Goal: Task Accomplishment & Management: Manage account settings

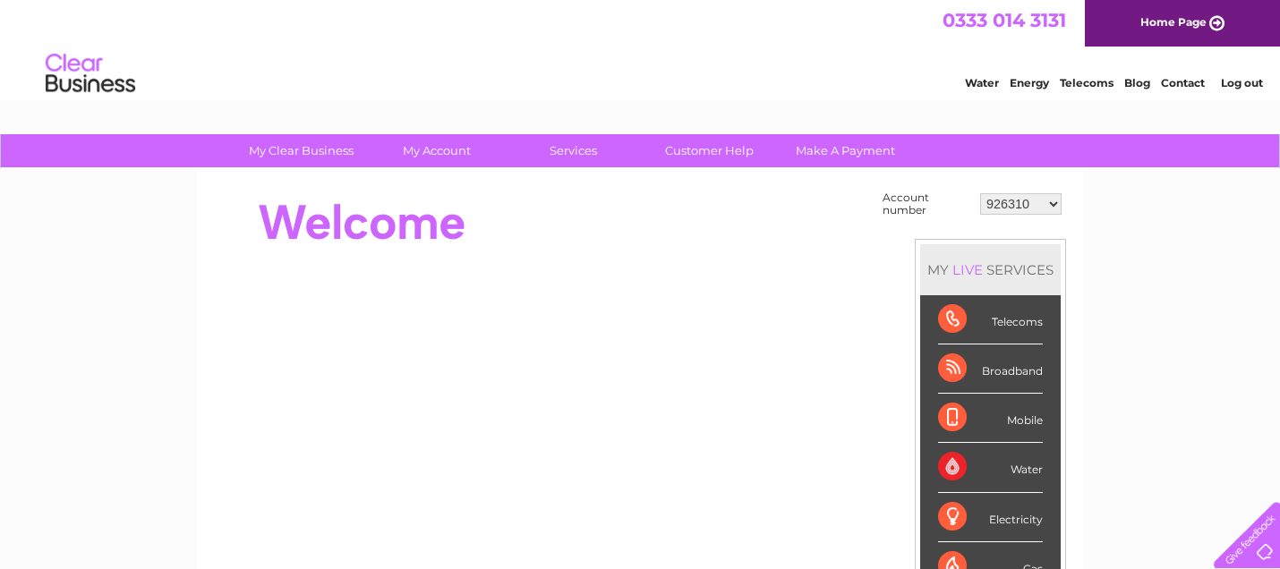
click at [1054, 200] on select "926310 30322706" at bounding box center [1020, 203] width 81 height 21
select select "30322706"
click at [980, 193] on select "926310 30322706" at bounding box center [1020, 203] width 81 height 21
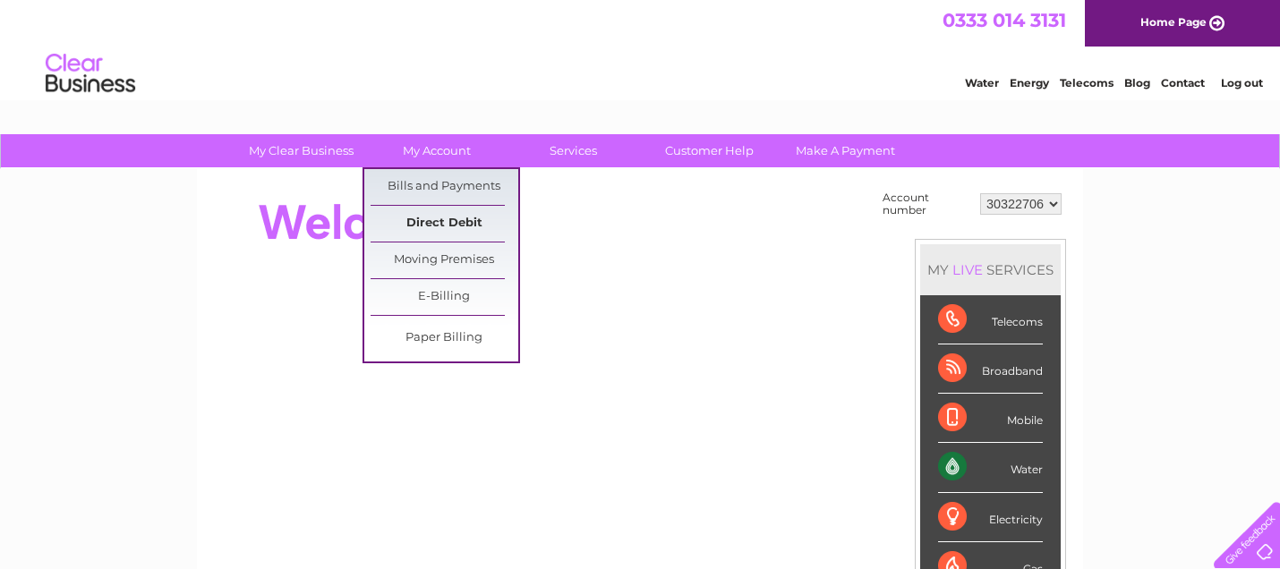
click at [426, 221] on link "Direct Debit" at bounding box center [444, 224] width 148 height 36
click at [447, 218] on link "Direct Debit" at bounding box center [444, 224] width 148 height 36
click at [418, 189] on link "Bills and Payments" at bounding box center [444, 187] width 148 height 36
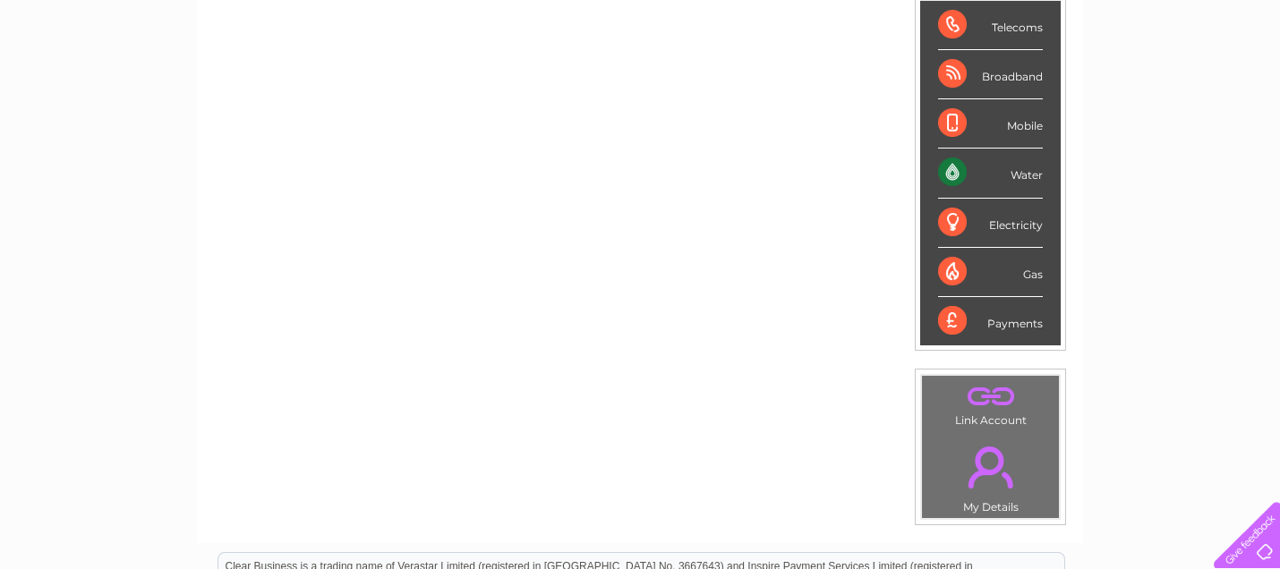
scroll to position [298, 0]
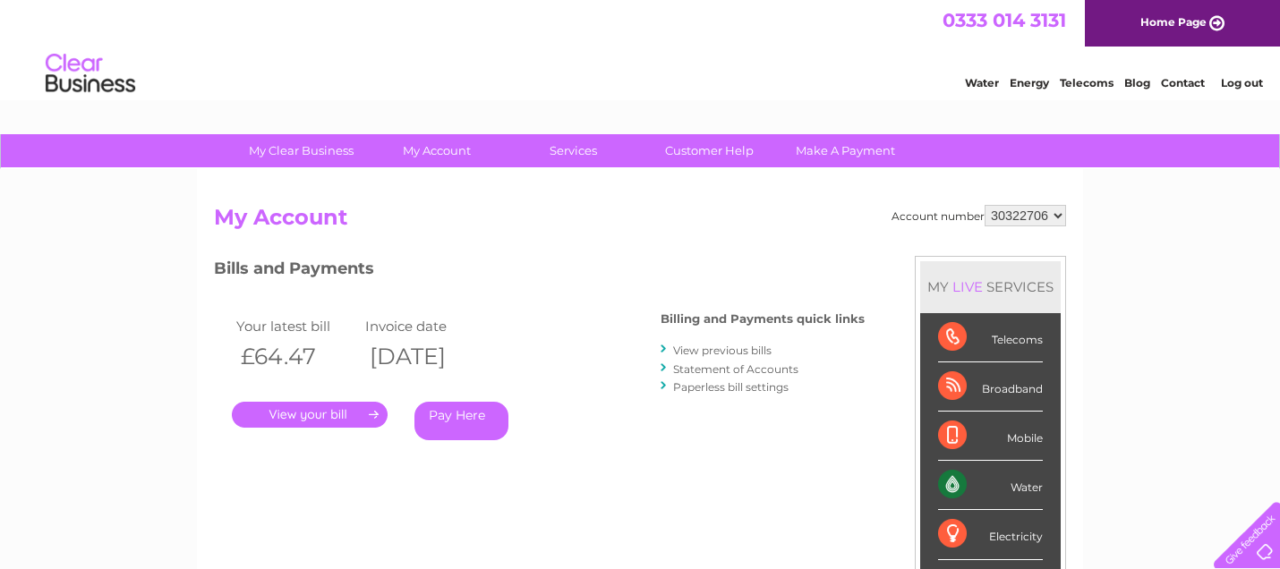
click at [321, 413] on link "." at bounding box center [310, 415] width 156 height 26
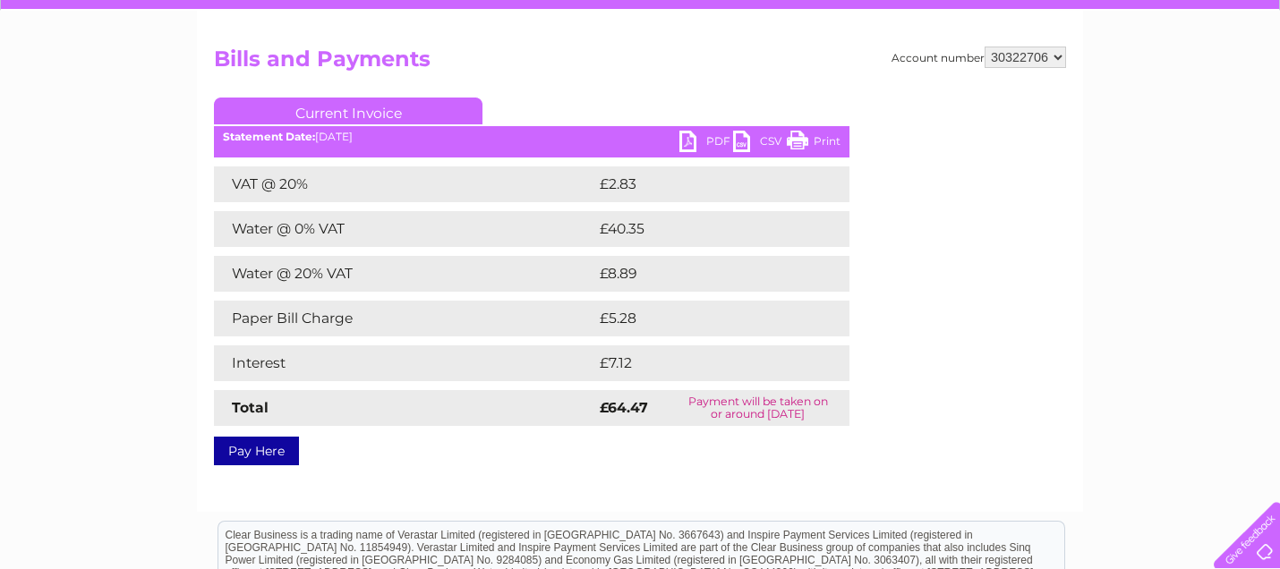
scroll to position [199, 0]
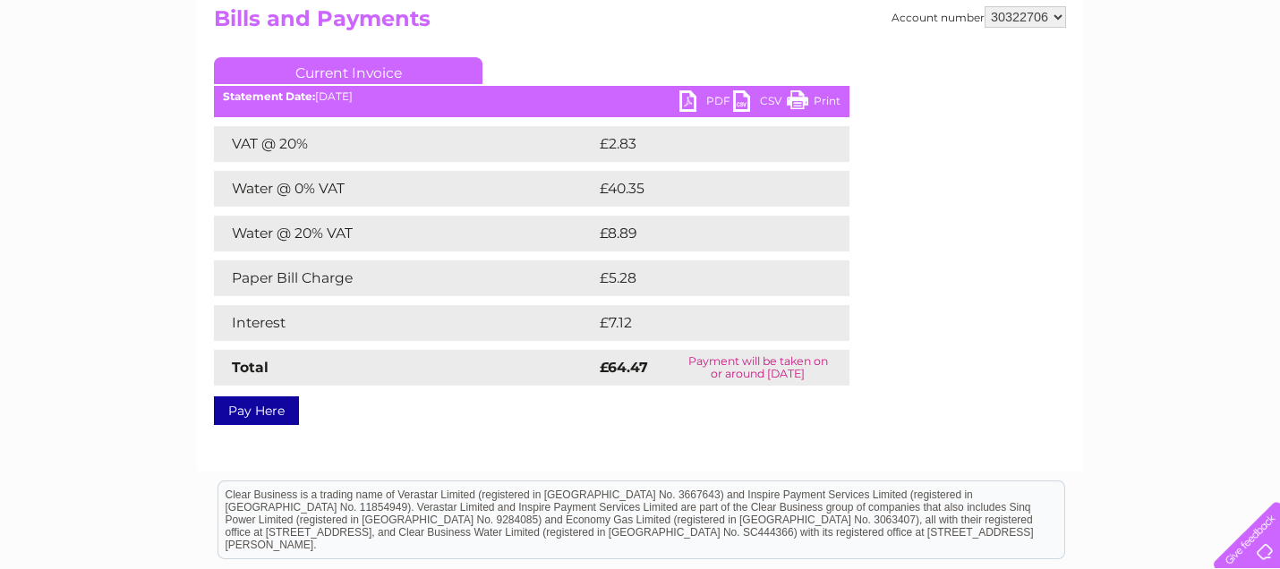
click at [711, 96] on link "PDF" at bounding box center [706, 103] width 54 height 26
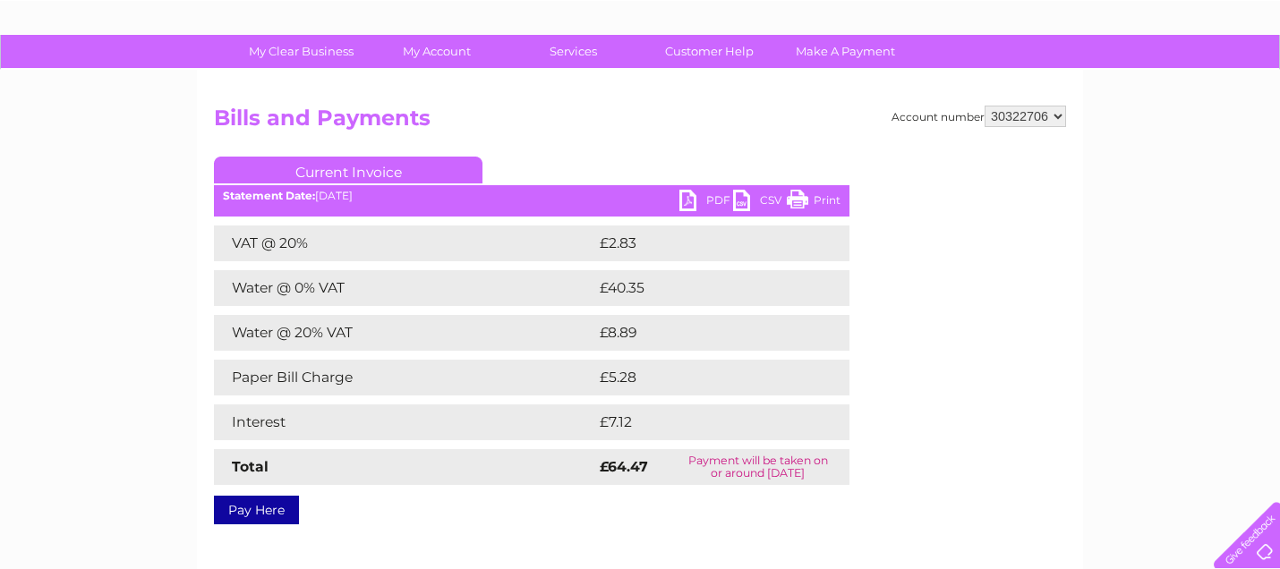
scroll to position [0, 0]
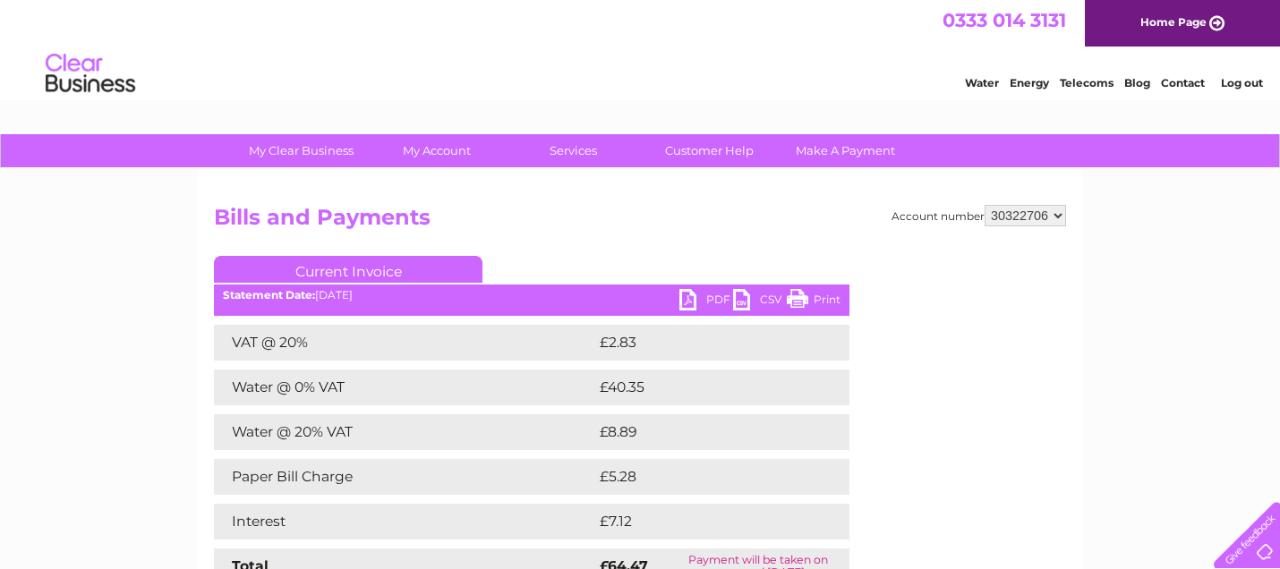
click at [702, 299] on link "PDF" at bounding box center [706, 302] width 54 height 26
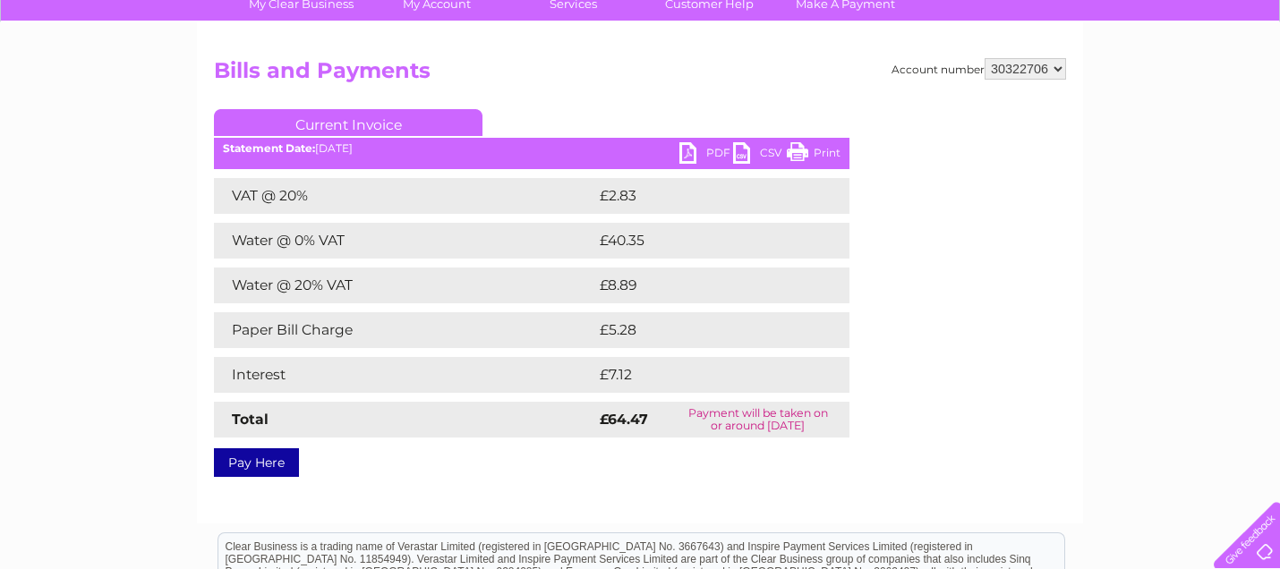
scroll to position [99, 0]
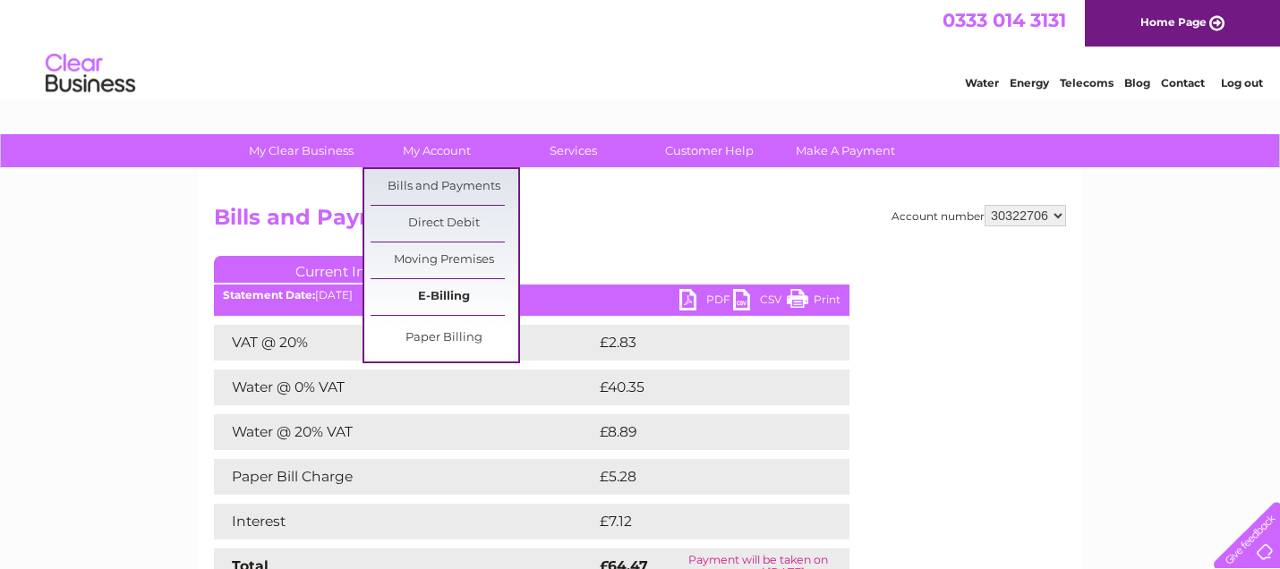
click at [455, 302] on link "E-Billing" at bounding box center [444, 297] width 148 height 36
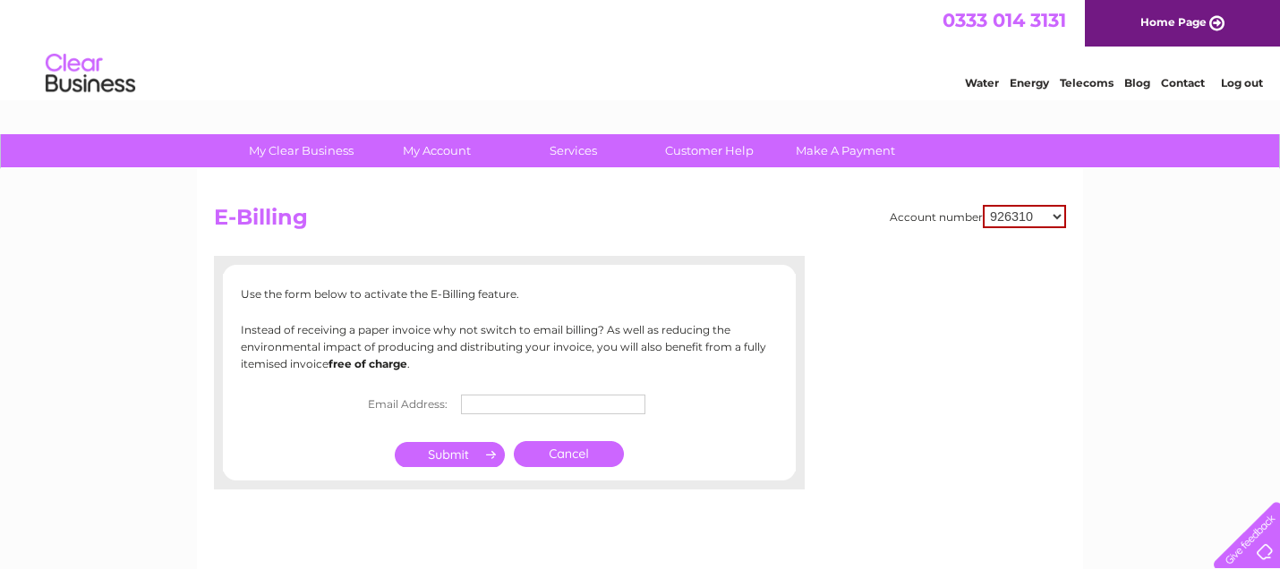
scroll to position [99, 0]
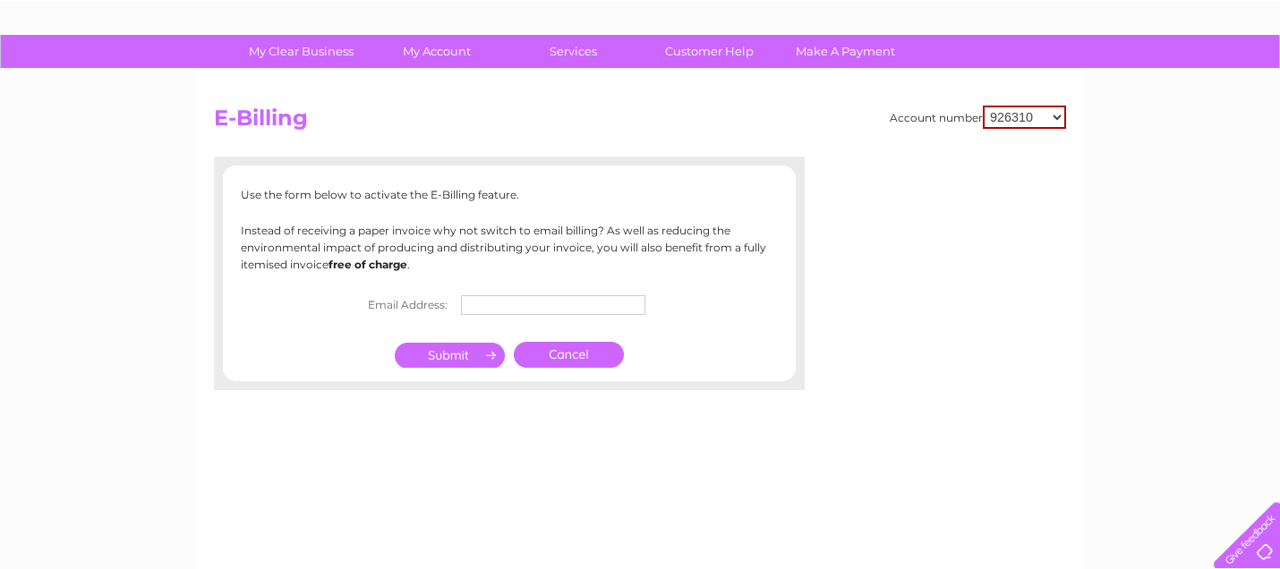
click at [481, 302] on input "text" at bounding box center [553, 305] width 184 height 20
type input "[EMAIL_ADDRESS][DOMAIN_NAME]"
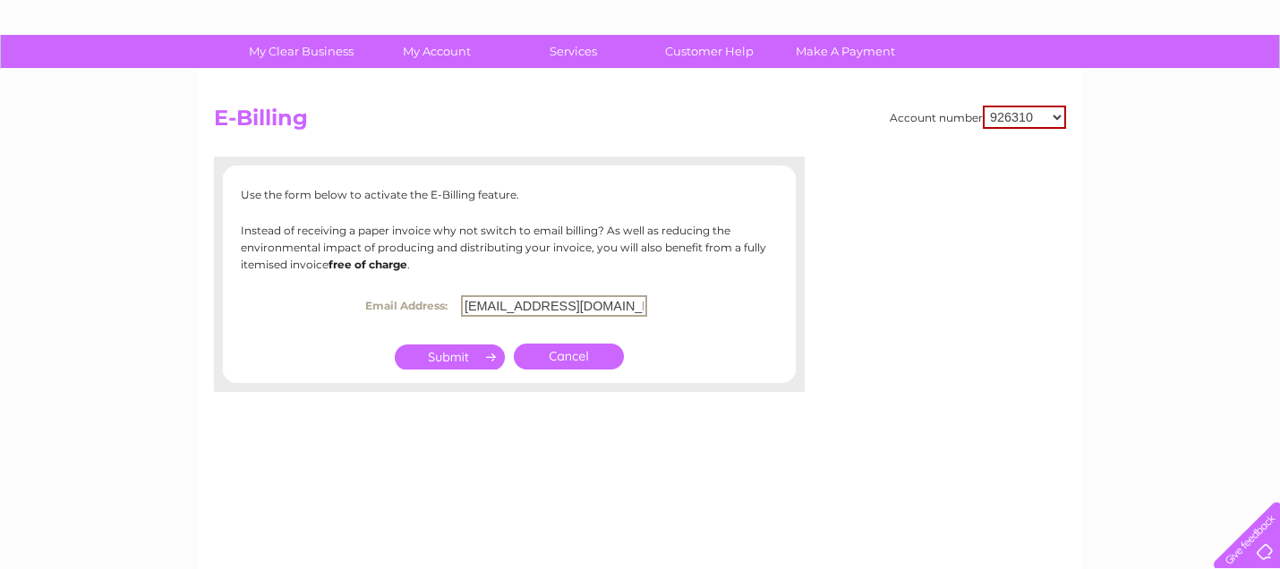
click at [455, 351] on input "submit" at bounding box center [450, 357] width 110 height 25
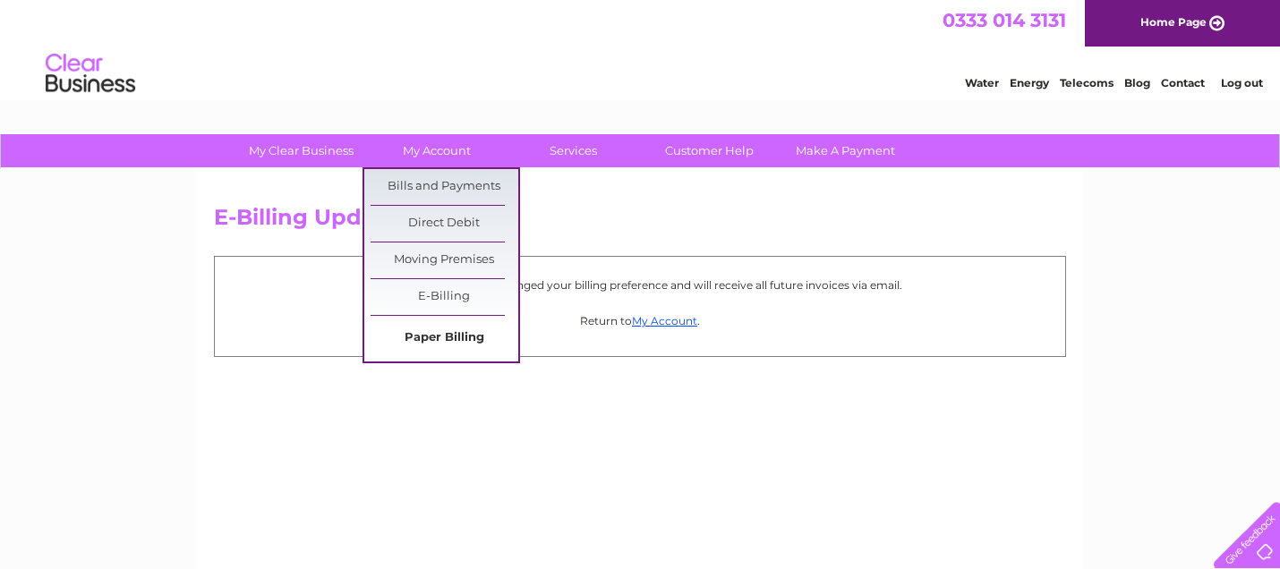
click at [455, 328] on link "Paper Billing" at bounding box center [444, 338] width 148 height 36
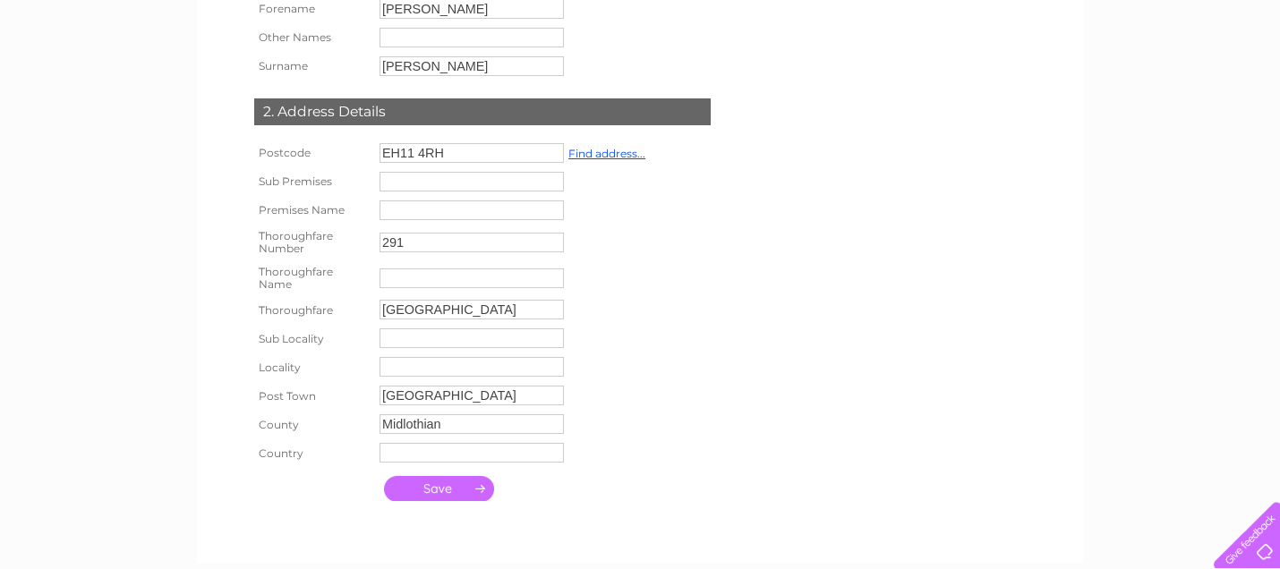
scroll to position [397, 0]
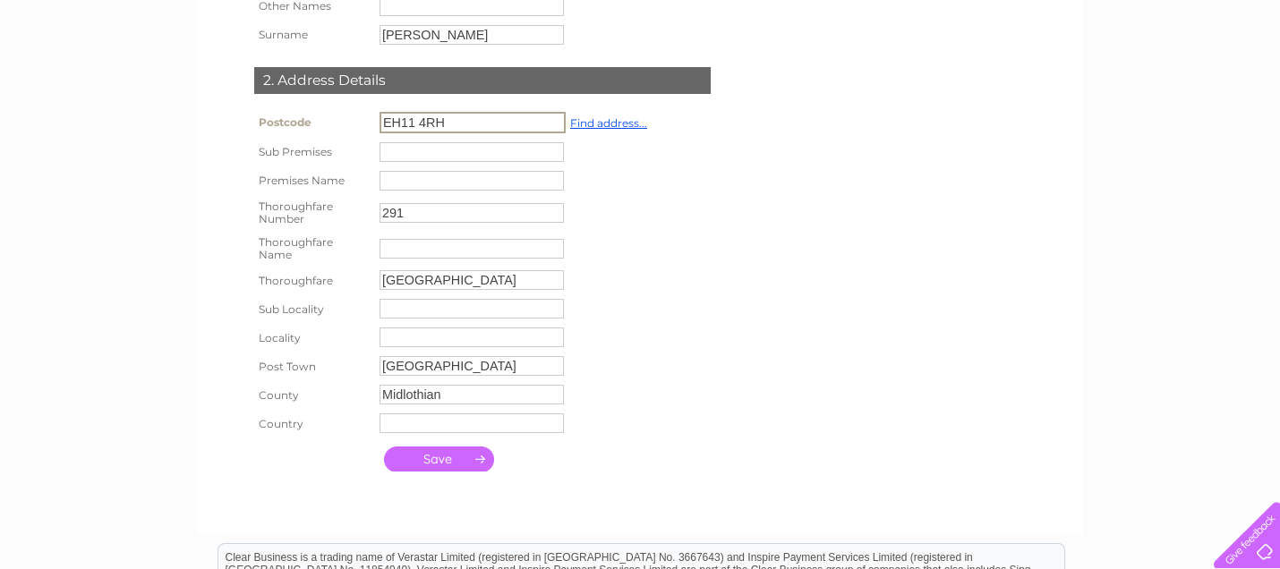
drag, startPoint x: 453, startPoint y: 119, endPoint x: 362, endPoint y: 131, distance: 91.1
click at [362, 131] on tr "Postcode EH11 4RH Find address..." at bounding box center [451, 122] width 402 height 30
type input "G69 9DX"
type input "[GEOGRAPHIC_DATA]"
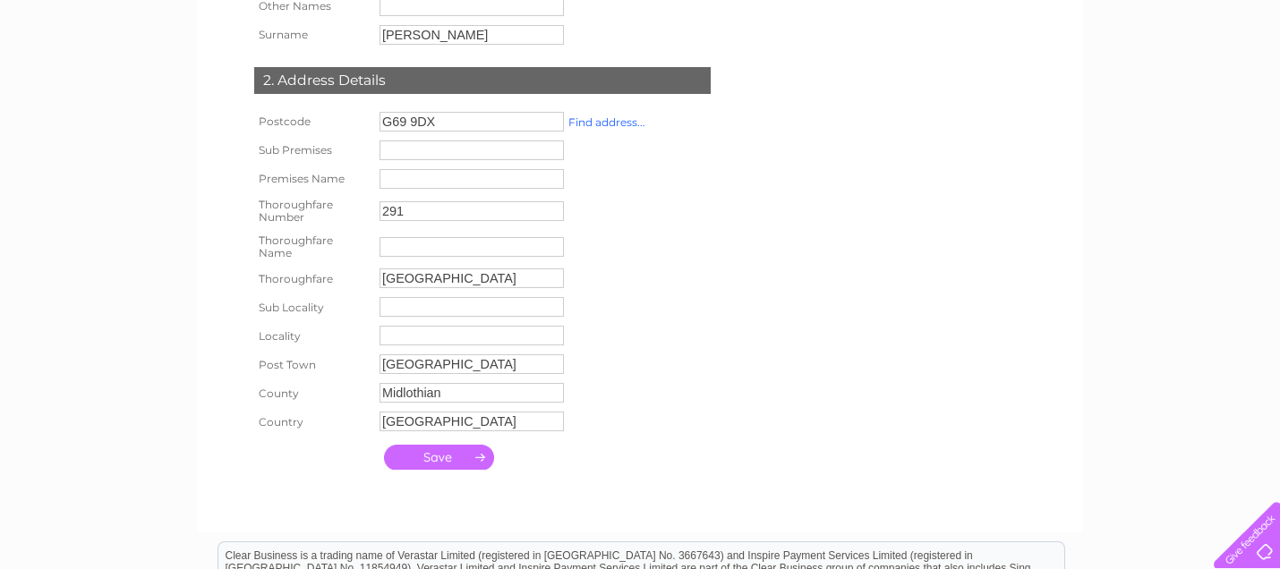
click at [611, 126] on link "Find address..." at bounding box center [606, 121] width 77 height 13
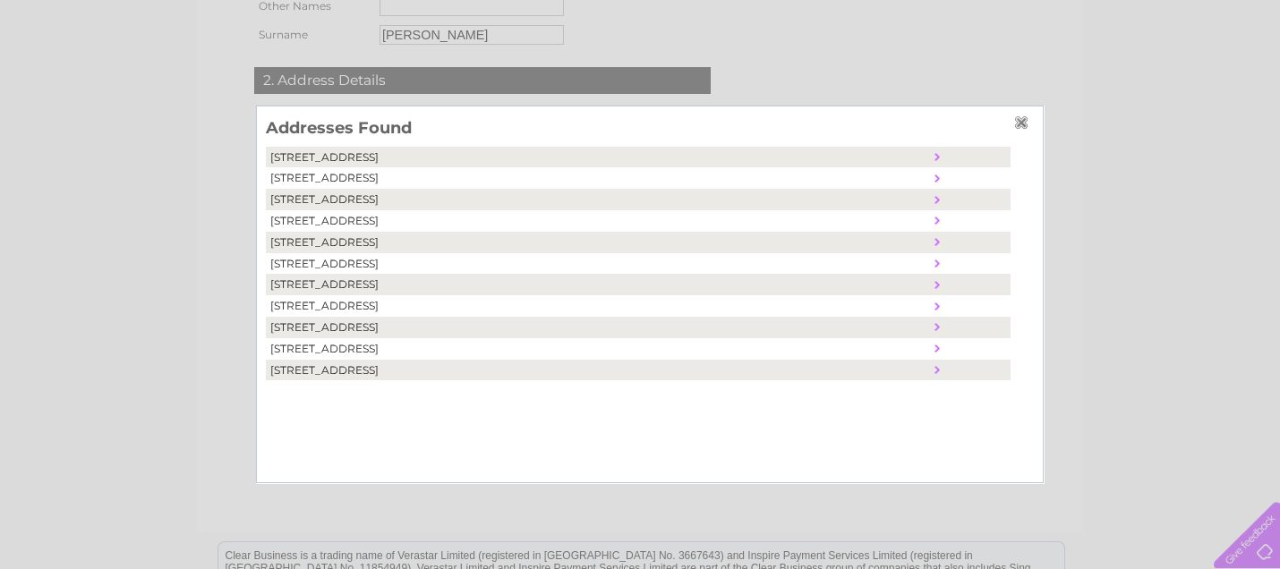
click at [342, 264] on td "[STREET_ADDRESS]" at bounding box center [598, 263] width 664 height 21
type input "154"
type input "Cumbernauld Road"
type input "Muirhead"
type input "Glasgow"
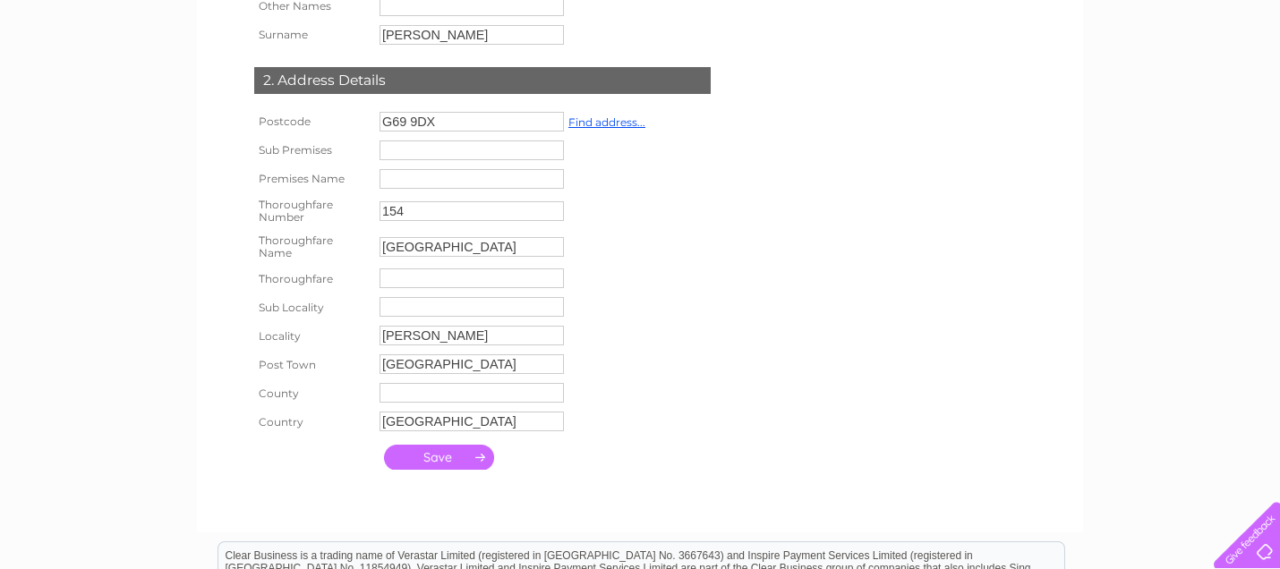
click at [434, 459] on input "submit" at bounding box center [439, 457] width 110 height 25
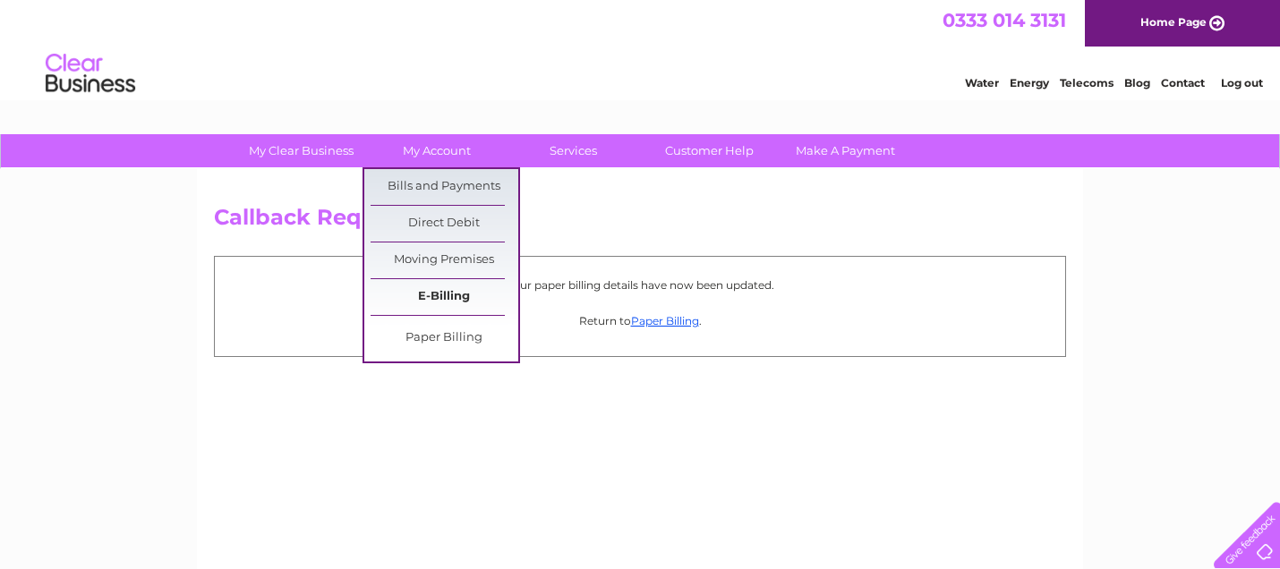
click at [472, 287] on link "E-Billing" at bounding box center [444, 297] width 148 height 36
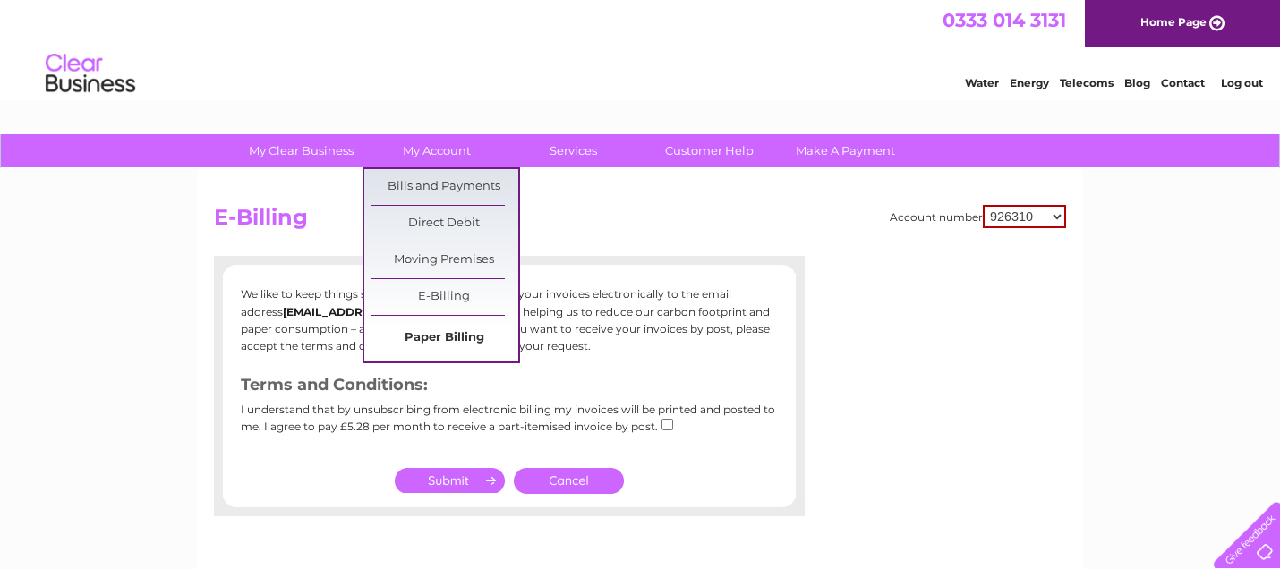
click at [418, 337] on link "Paper Billing" at bounding box center [444, 338] width 148 height 36
